Goal: Information Seeking & Learning: Learn about a topic

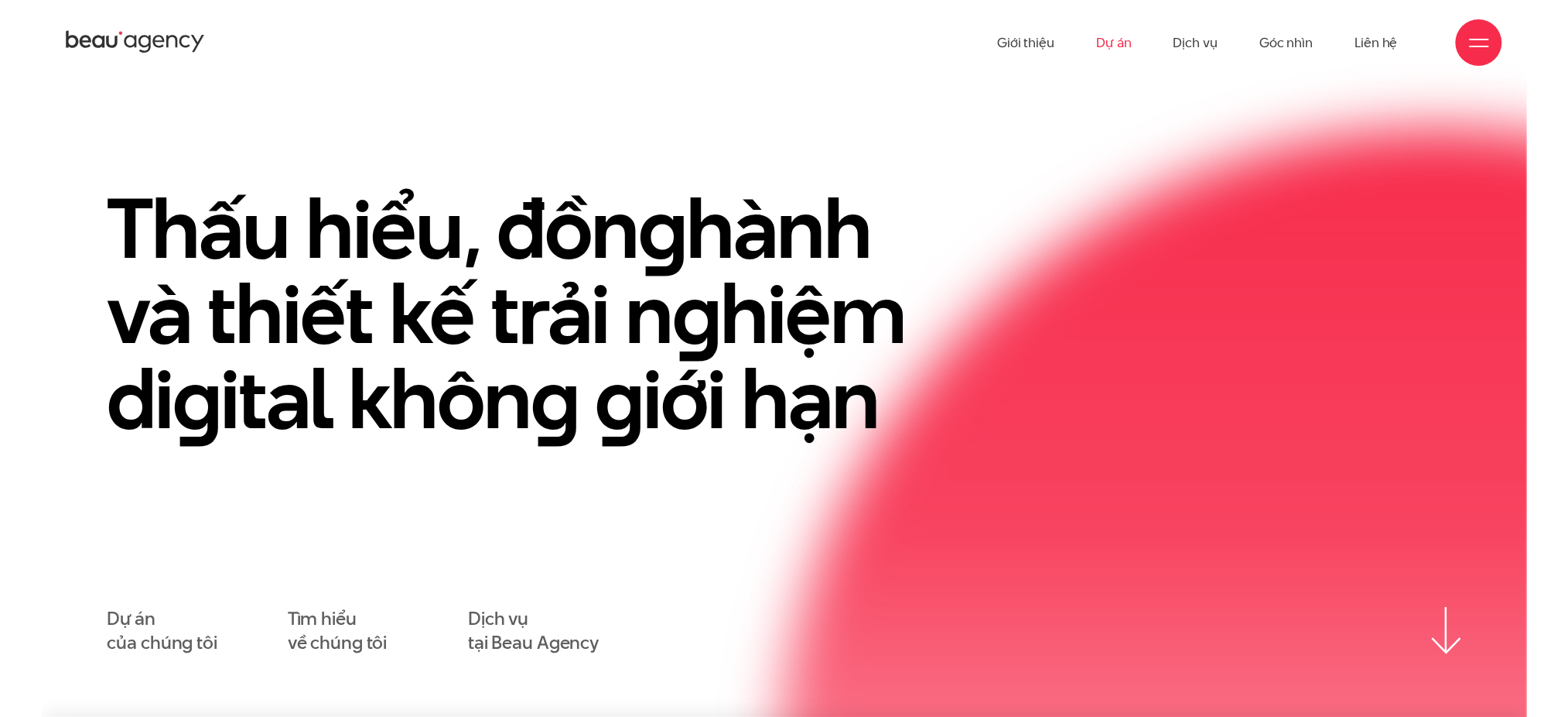
click at [1116, 49] on link "Dự án" at bounding box center [1114, 42] width 36 height 85
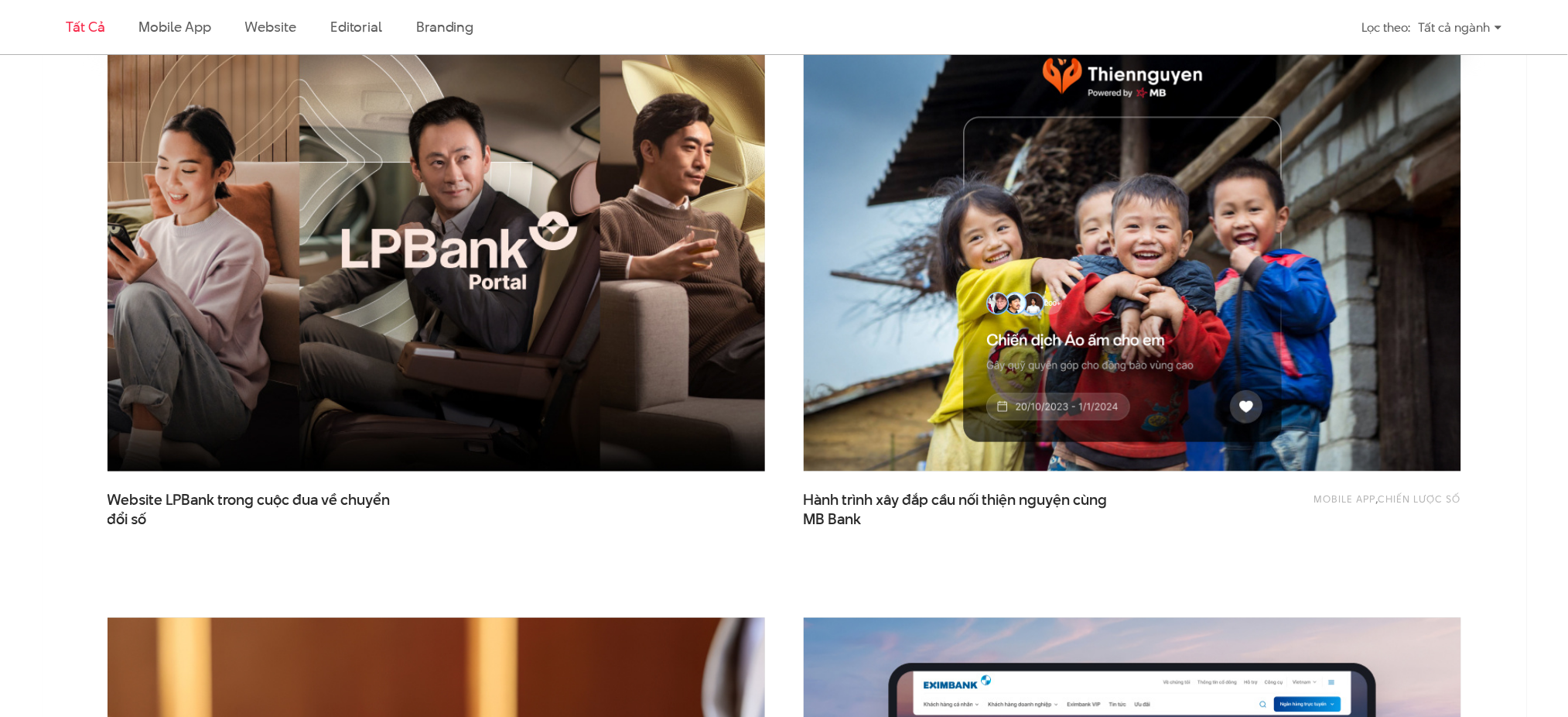
scroll to position [619, 0]
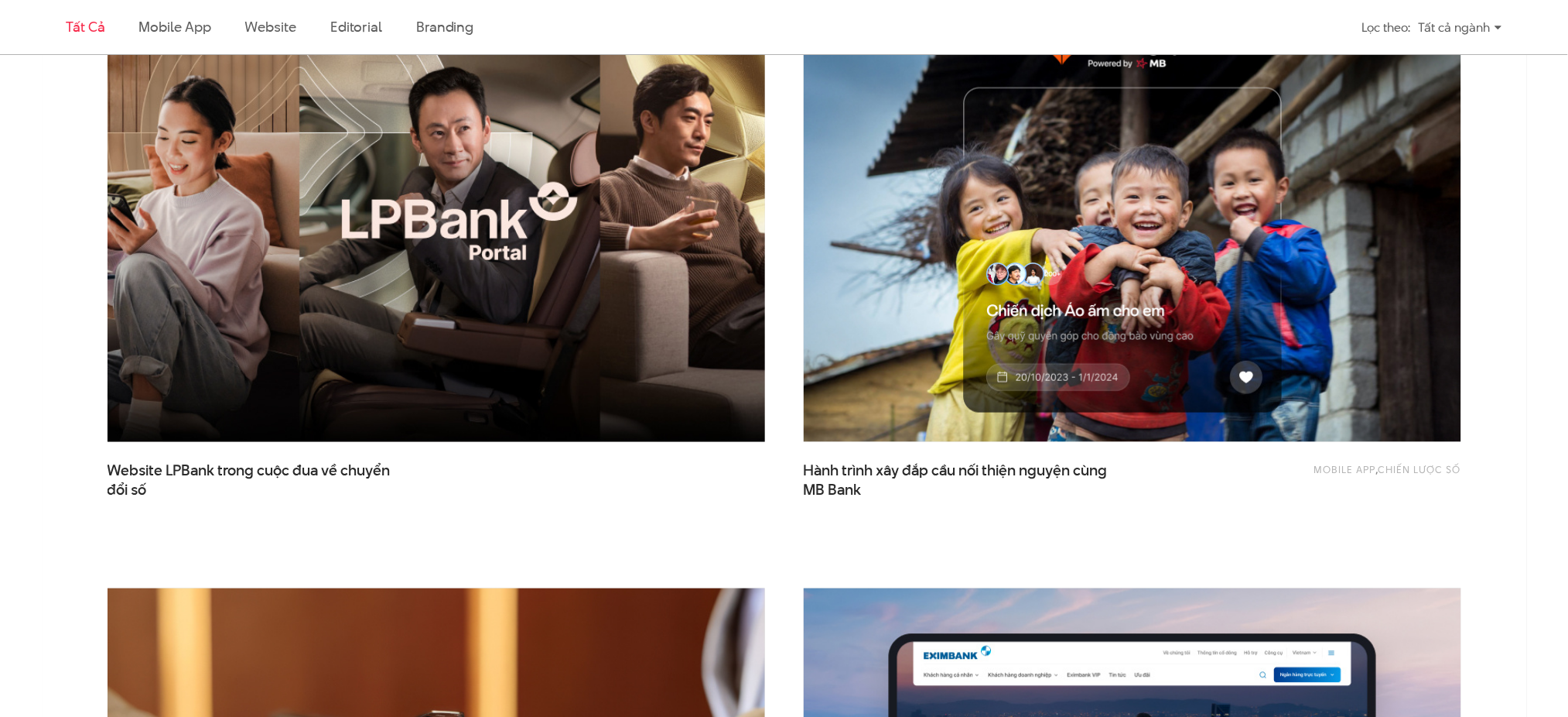
click at [435, 372] on img at bounding box center [435, 221] width 723 height 485
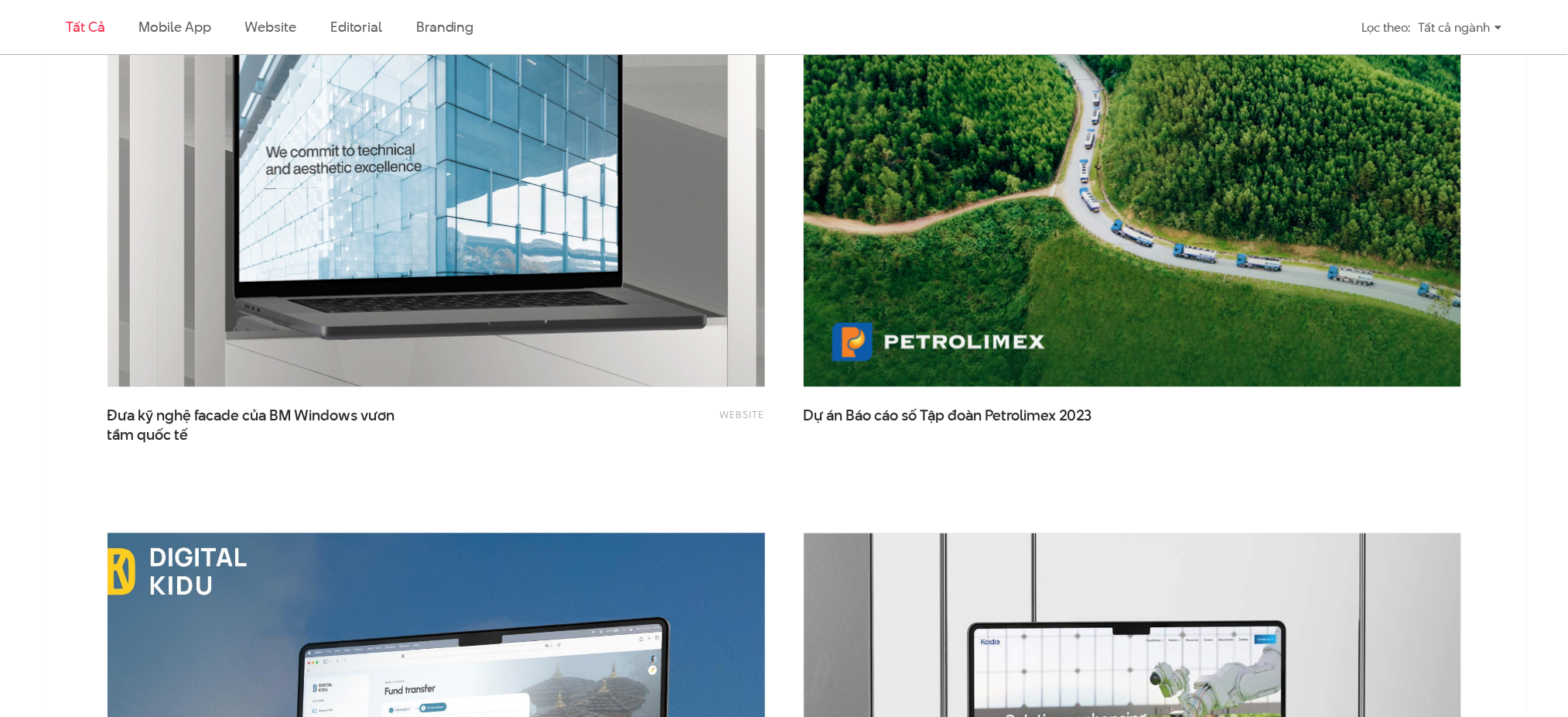
scroll to position [2992, 0]
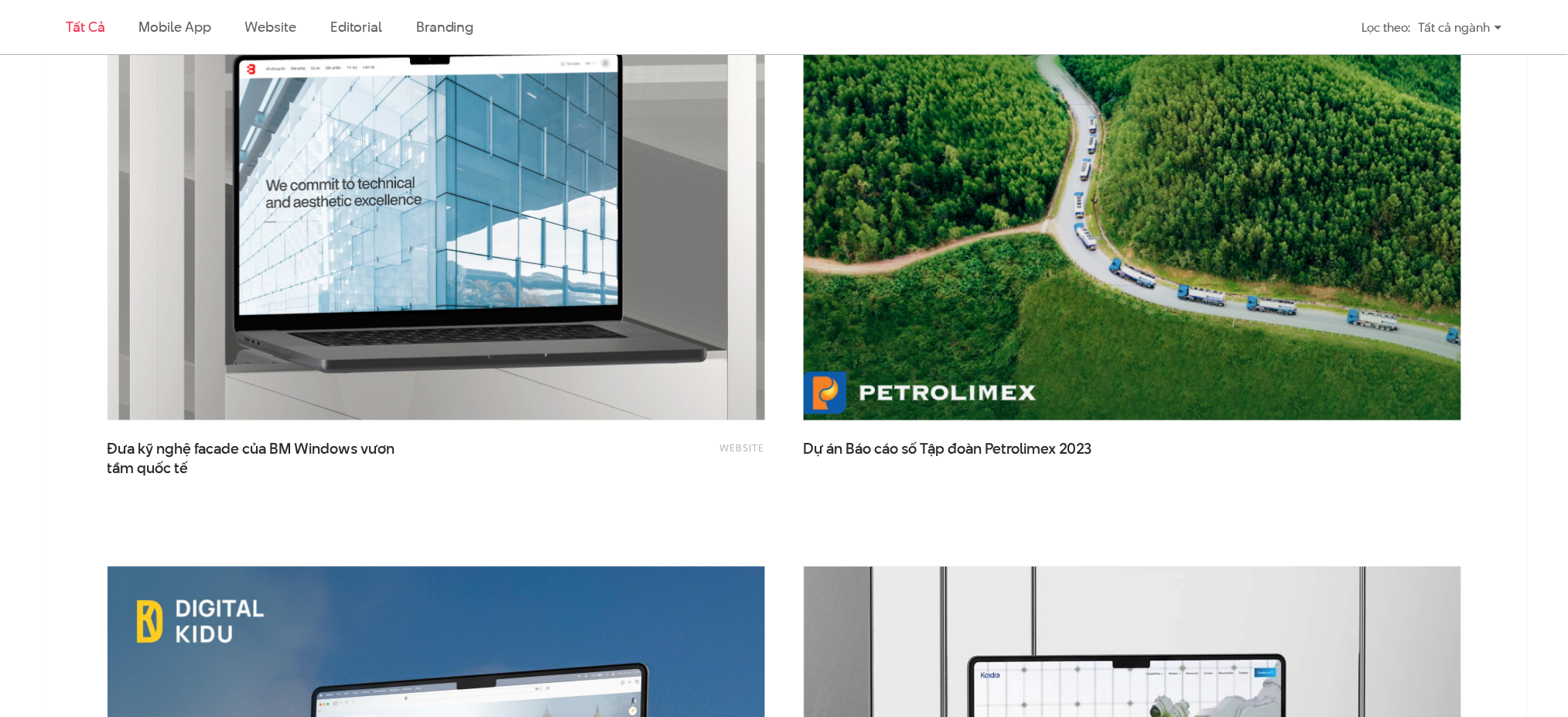
click at [1064, 304] on img at bounding box center [1132, 200] width 723 height 485
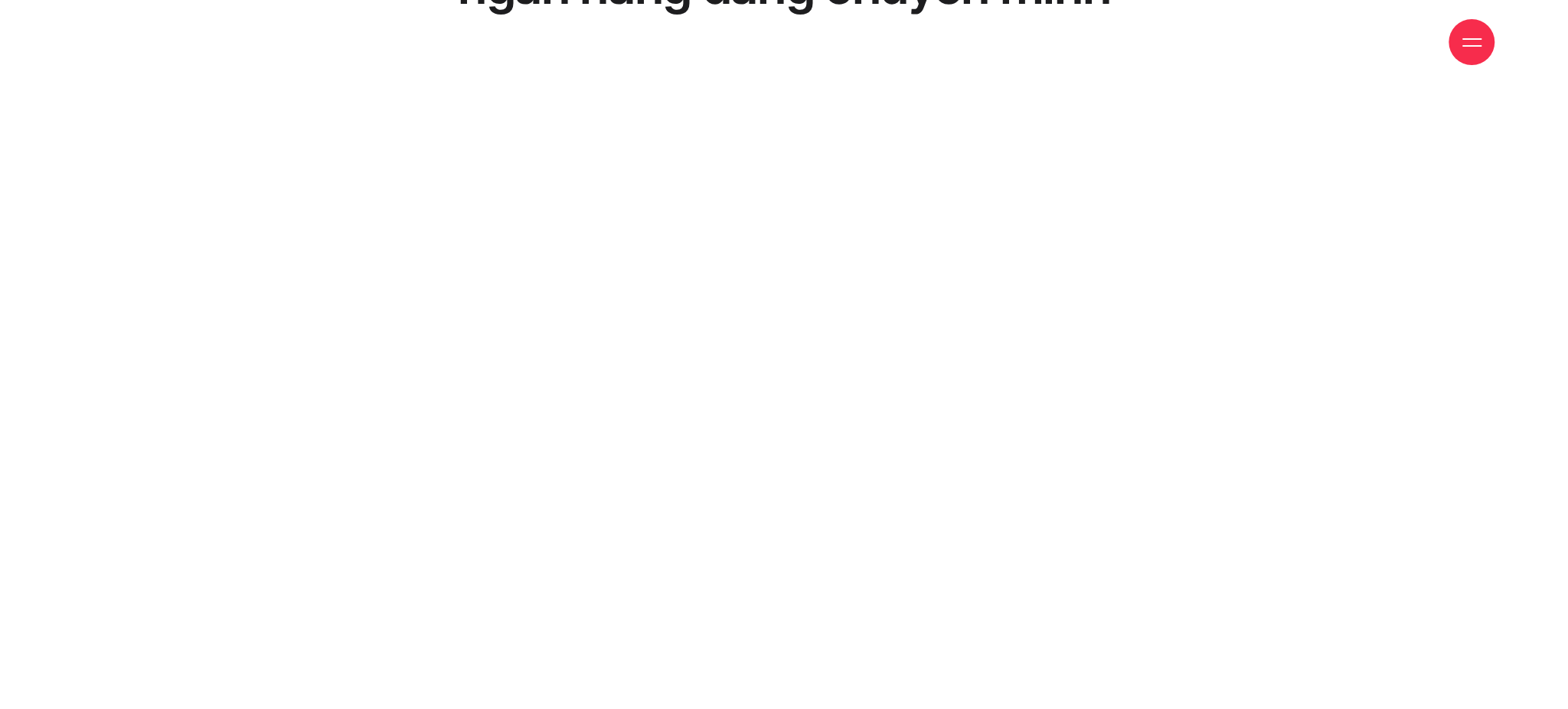
scroll to position [408, 0]
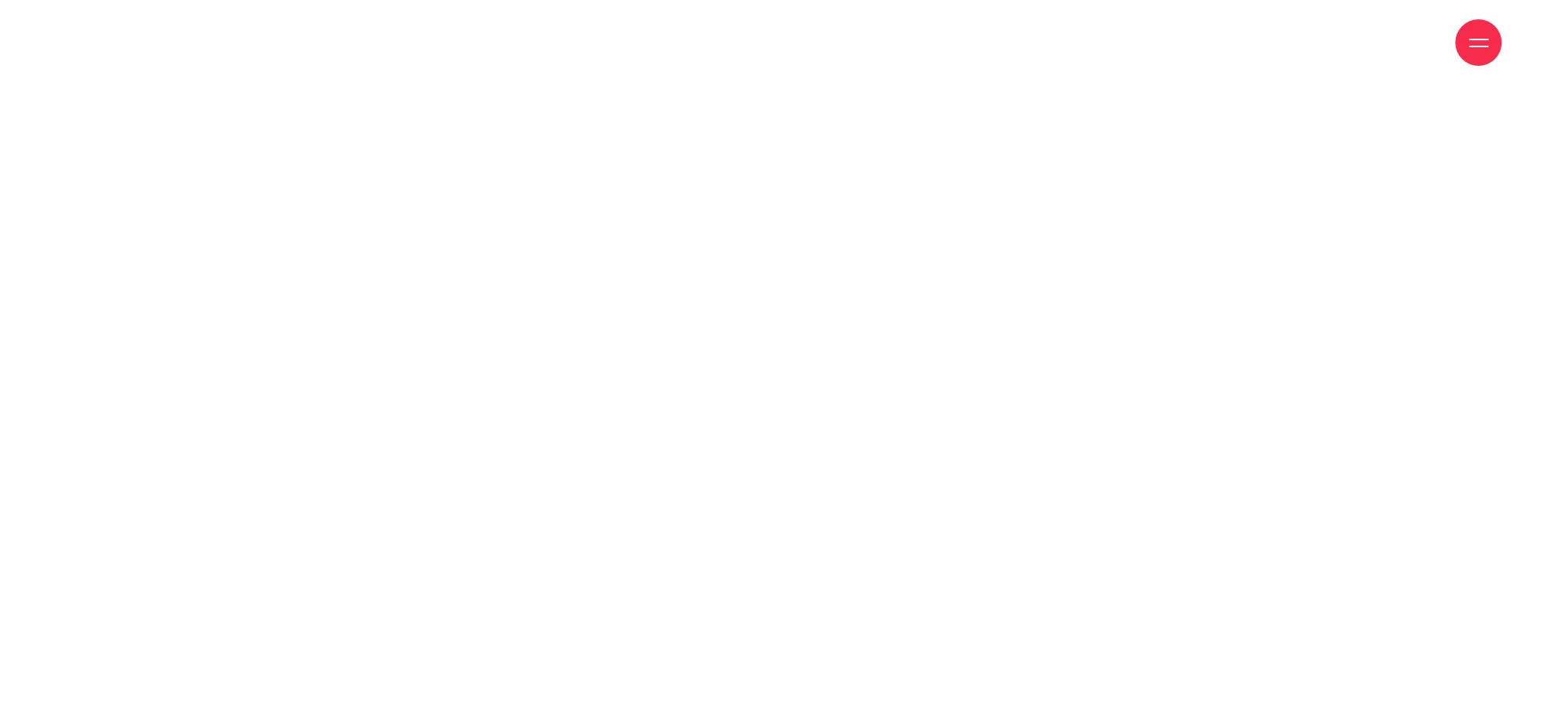
scroll to position [8461, 0]
